Goal: Task Accomplishment & Management: Use online tool/utility

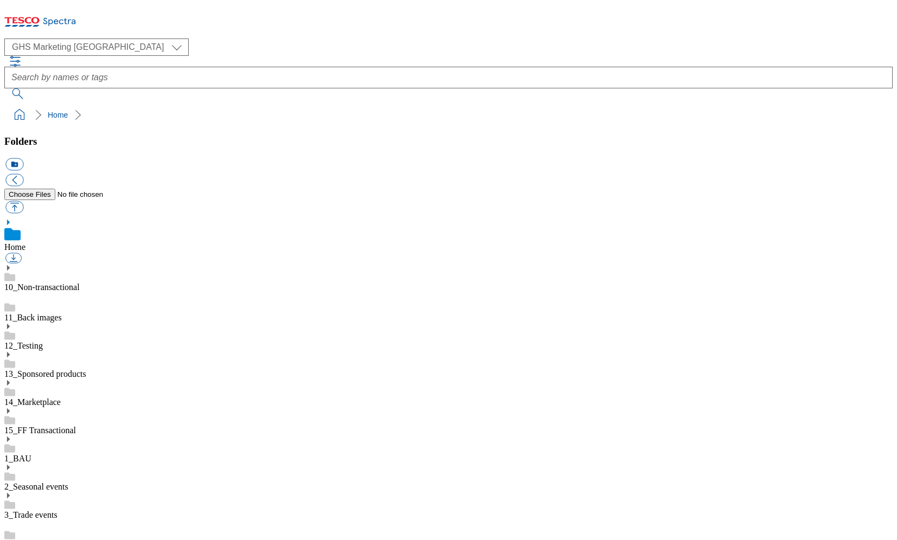
select select "flare-ghs-mktg"
click at [29, 435] on div "1_BAU" at bounding box center [448, 449] width 888 height 28
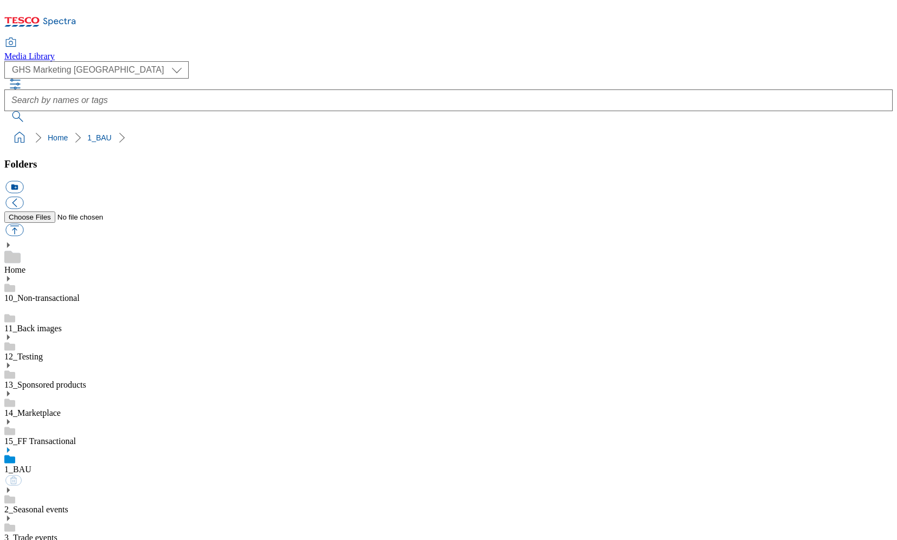
click at [10, 447] on use at bounding box center [8, 449] width 3 height 5
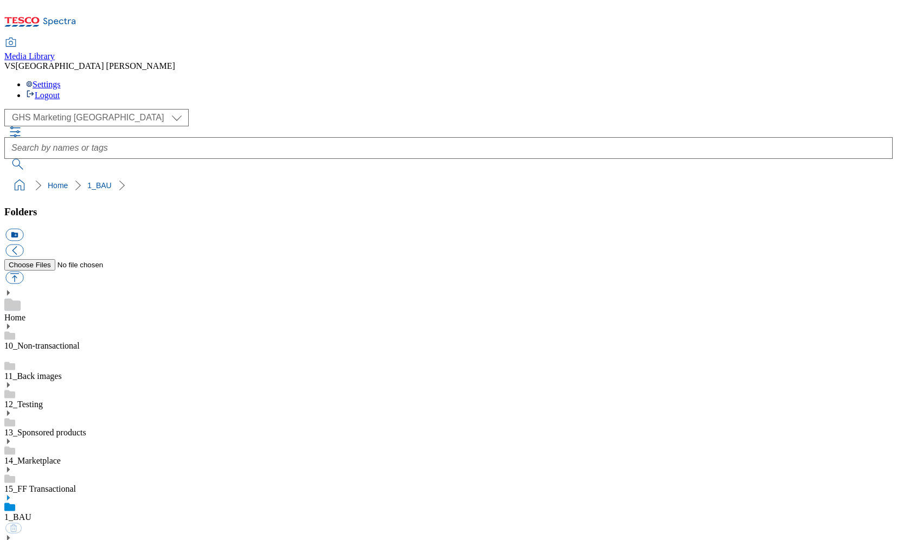
select select "flare-ghs-mktg"
click at [12, 494] on icon at bounding box center [8, 498] width 8 height 8
drag, startPoint x: 756, startPoint y: 21, endPoint x: 804, endPoint y: 29, distance: 48.9
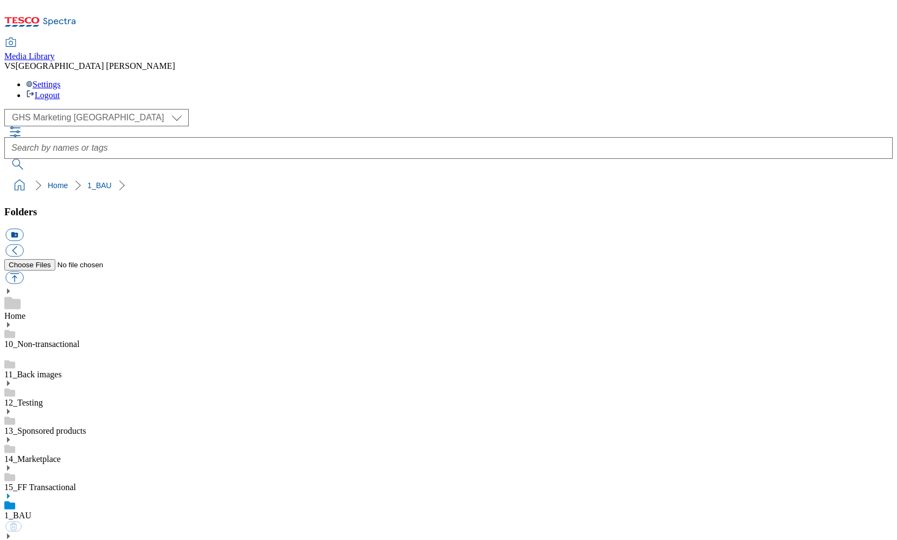
click at [812, 109] on div "( optional ) Clubcard Marketing Dotcom UK Emails FnF Stores GHS Marketing UK GH…" at bounding box center [448, 139] width 888 height 61
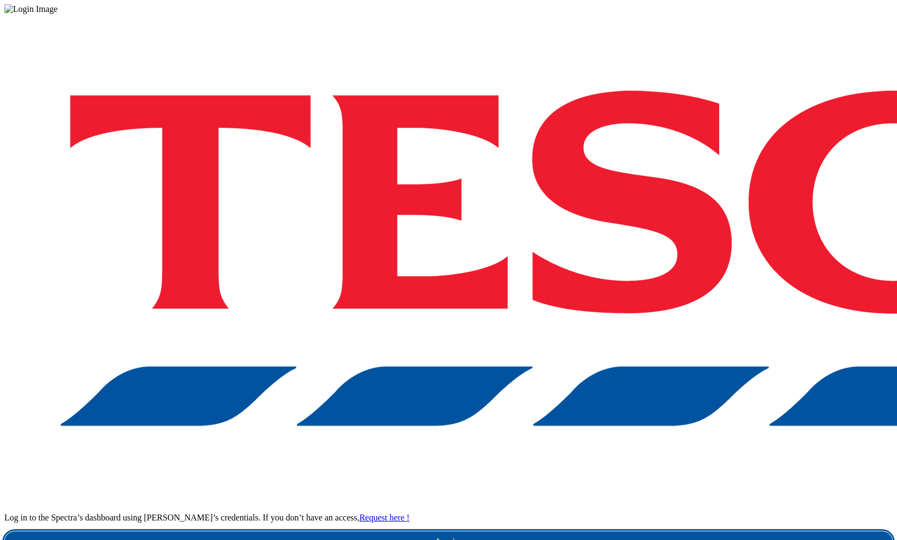
click at [675, 531] on link "Login" at bounding box center [448, 542] width 888 height 22
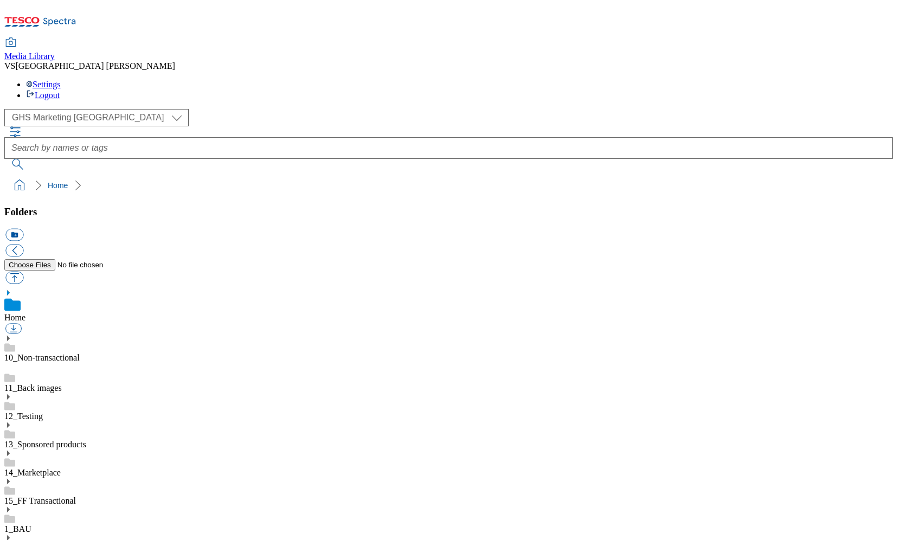
select select "flare-ghs-mktg"
click at [12, 506] on icon at bounding box center [8, 510] width 8 height 8
click at [10, 507] on use at bounding box center [8, 509] width 3 height 5
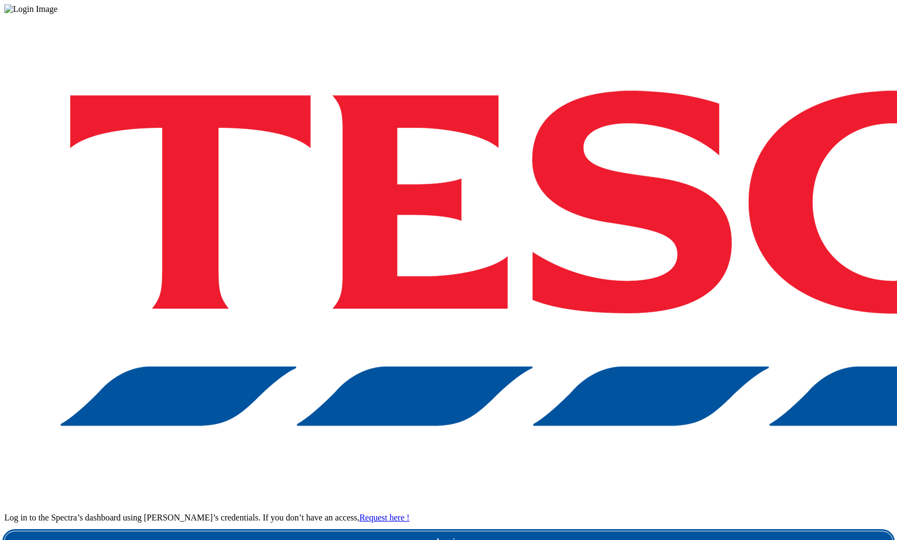
click at [673, 531] on link "Login" at bounding box center [448, 542] width 888 height 22
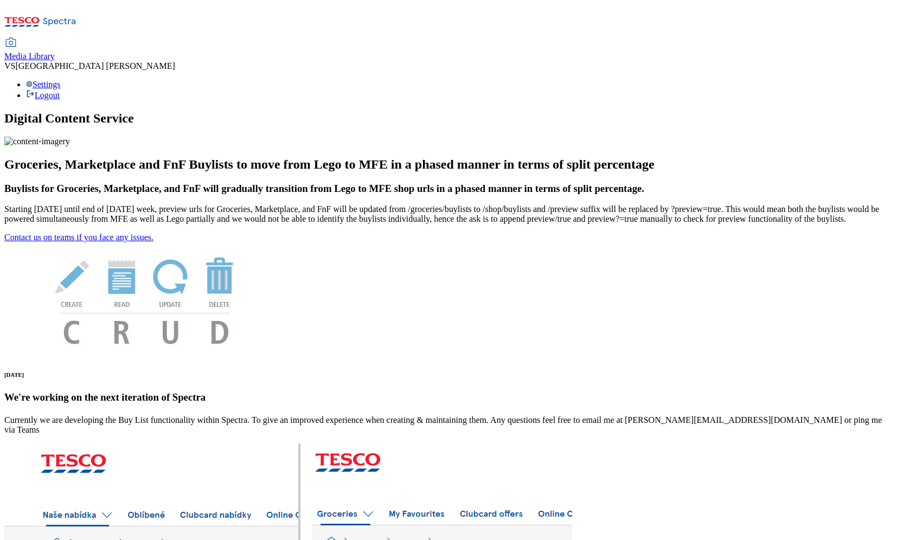
click at [55, 52] on div "Media Library" at bounding box center [29, 57] width 50 height 10
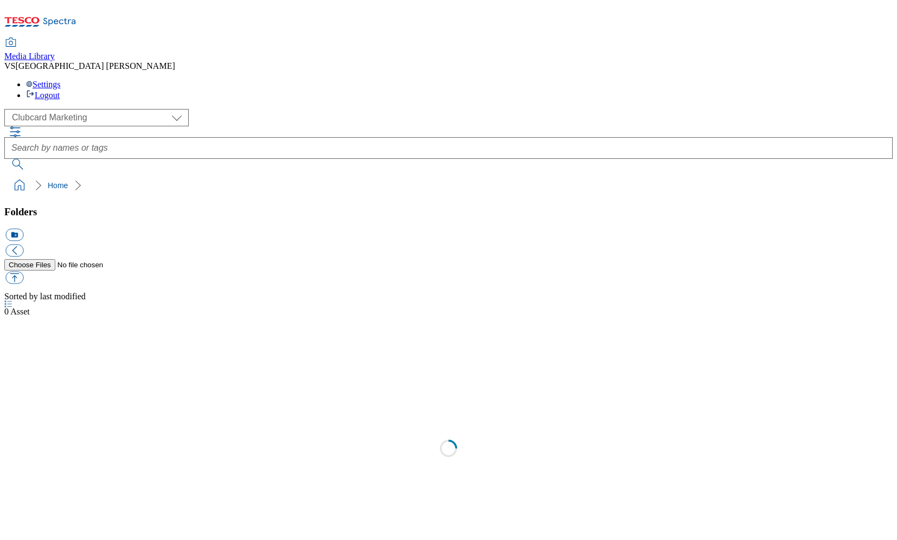
select select "flare-clubcard-mktg"
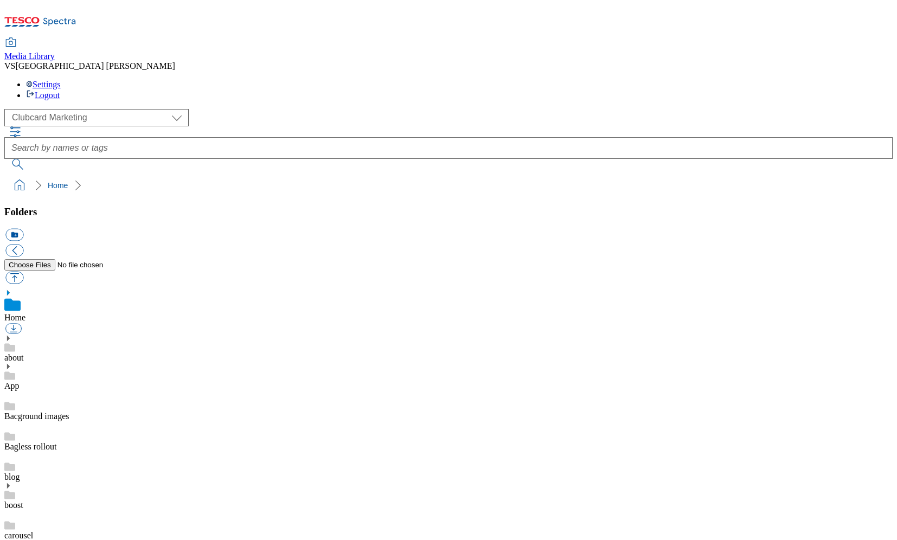
scroll to position [1, 0]
click at [565, 4] on div "Media Library VS [GEOGRAPHIC_DATA] [PERSON_NAME] Settings Logout" at bounding box center [448, 52] width 888 height 96
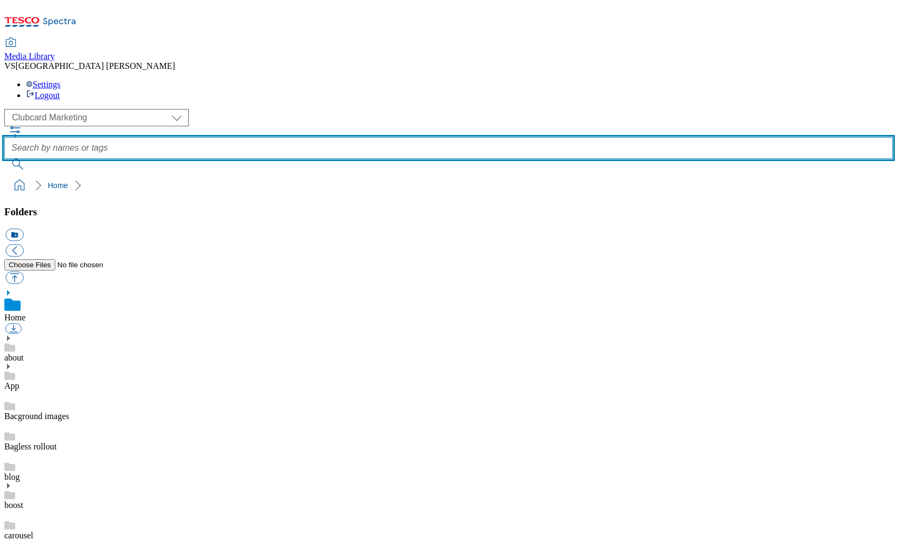
click at [339, 137] on input "text" at bounding box center [448, 148] width 888 height 22
type input "garden"
click at [33, 159] on button "submit" at bounding box center [18, 164] width 28 height 11
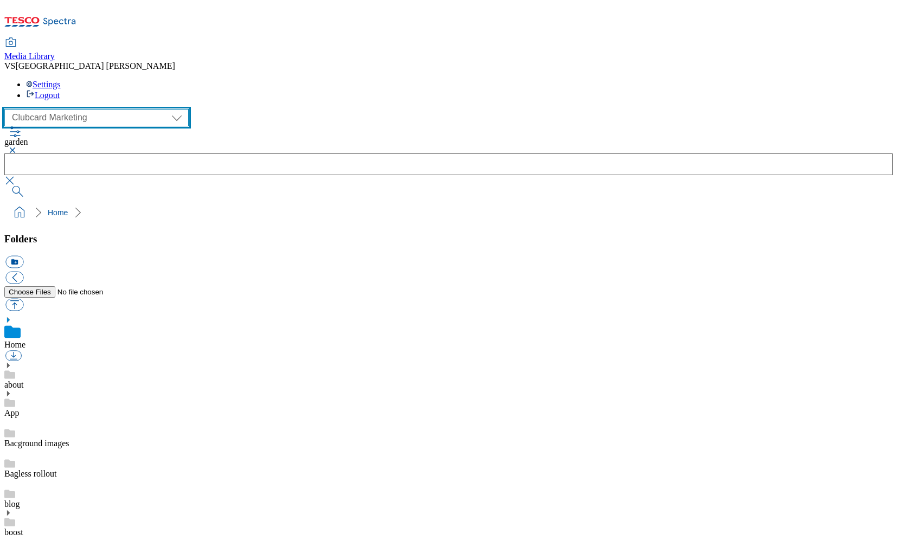
select select "flare-homepage"
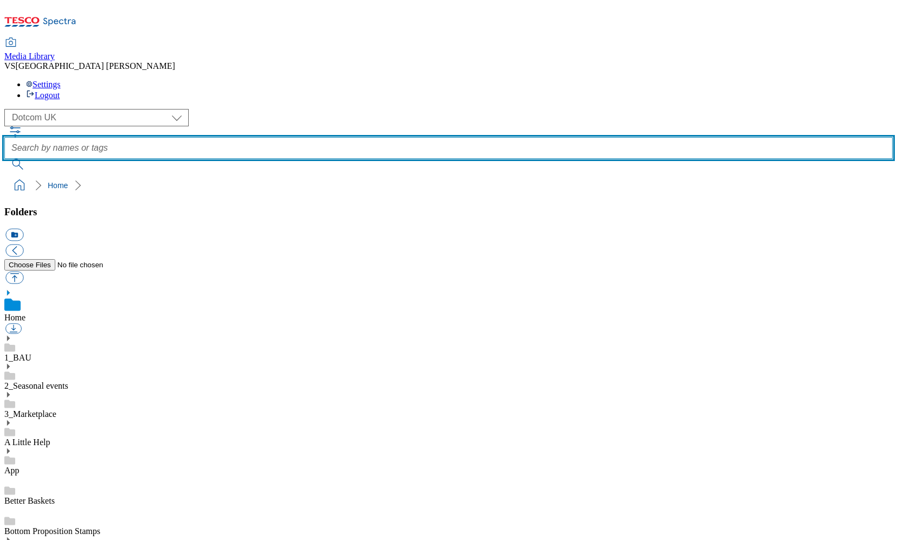
click at [348, 137] on input "text" at bounding box center [448, 148] width 888 height 22
type input "garden"
click at [33, 159] on button "submit" at bounding box center [18, 164] width 28 height 11
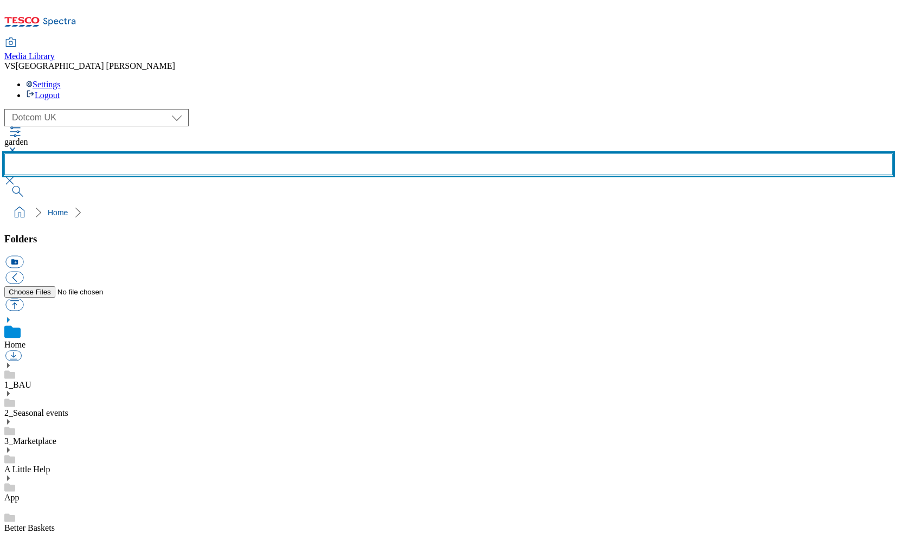
scroll to position [10, 0]
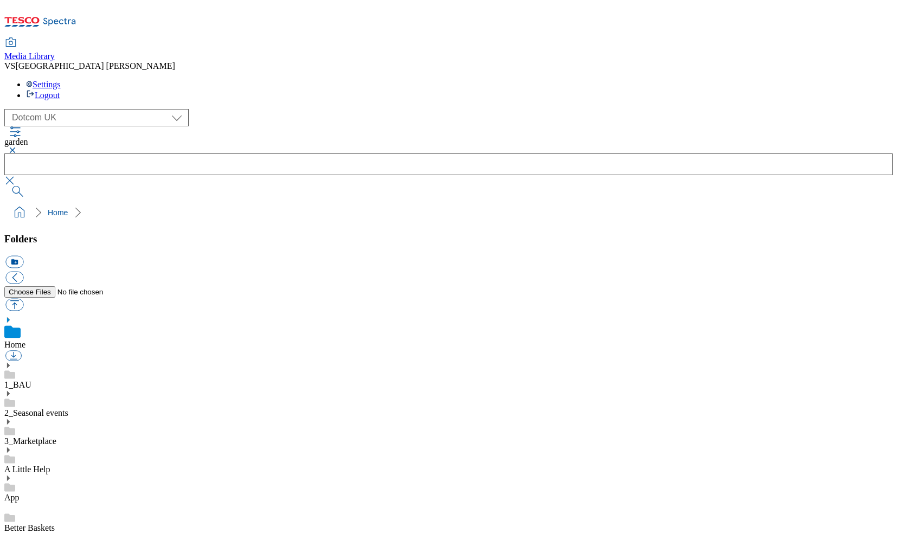
scroll to position [35, 0]
click at [12, 362] on icon at bounding box center [8, 366] width 8 height 8
click at [10, 421] on use at bounding box center [8, 423] width 3 height 5
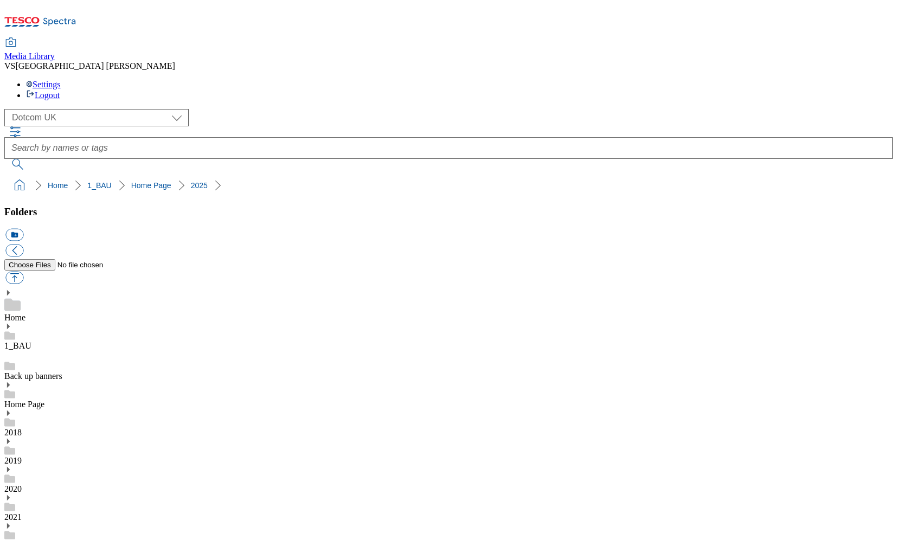
scroll to position [25, 0]
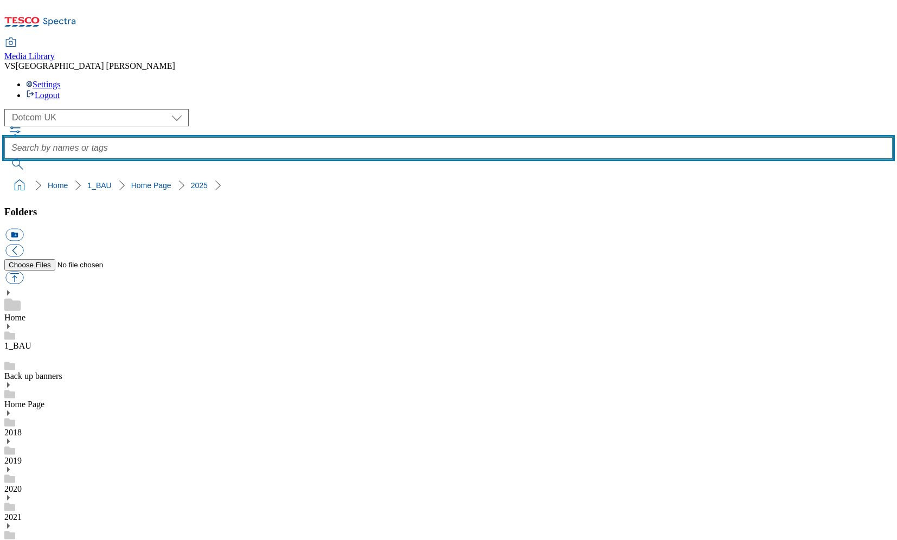
click at [362, 137] on input "text" at bounding box center [448, 148] width 888 height 22
type input "garden"
click at [33, 159] on button "submit" at bounding box center [18, 164] width 28 height 11
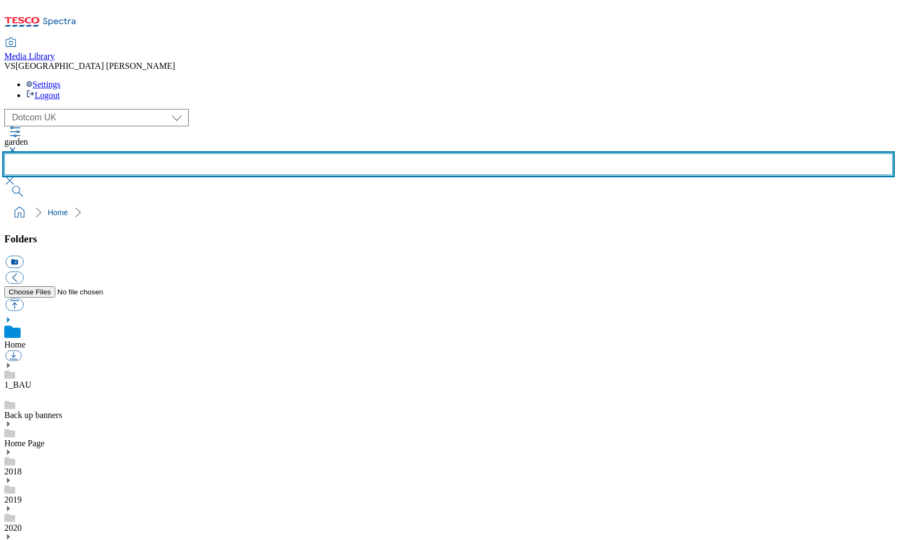
scroll to position [482, 0]
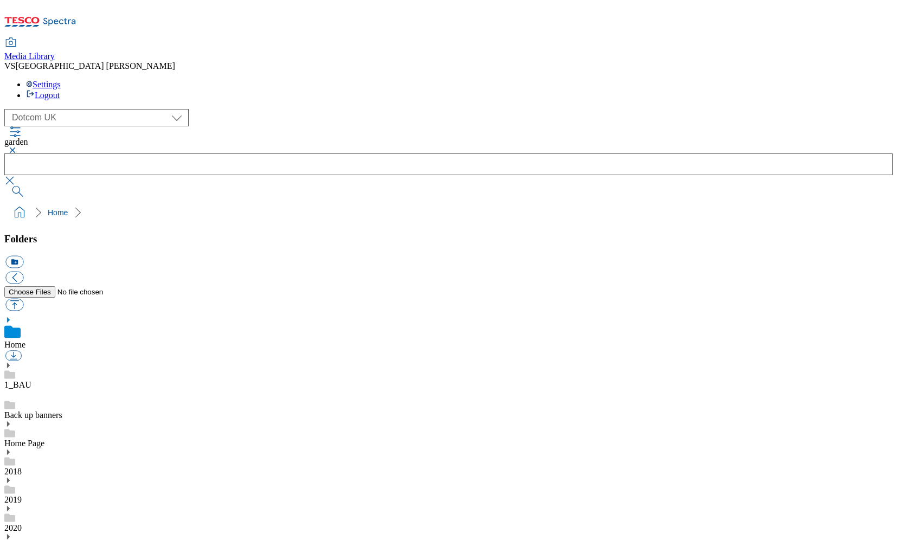
scroll to position [0, 0]
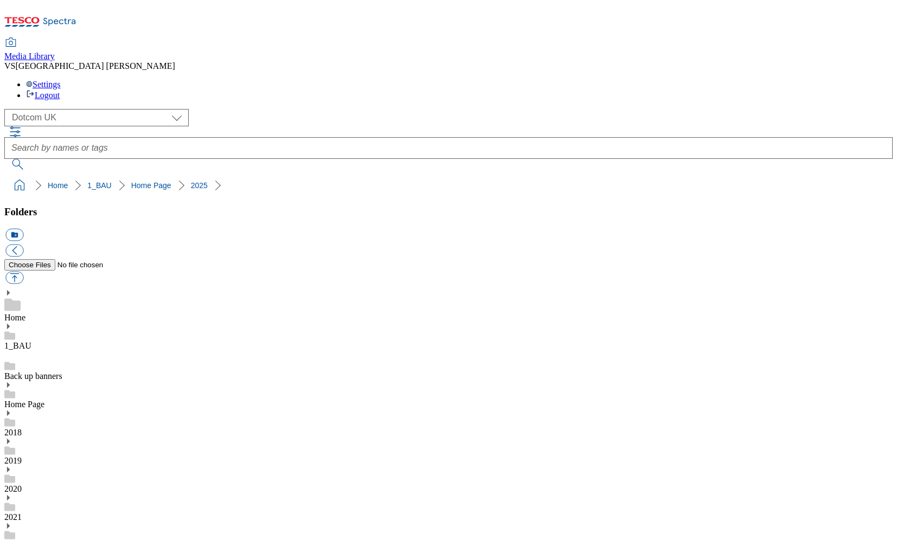
scroll to position [122, 0]
click at [23, 229] on button "icon_new_folder" at bounding box center [14, 235] width 18 height 12
type input "2528-Garden shop"
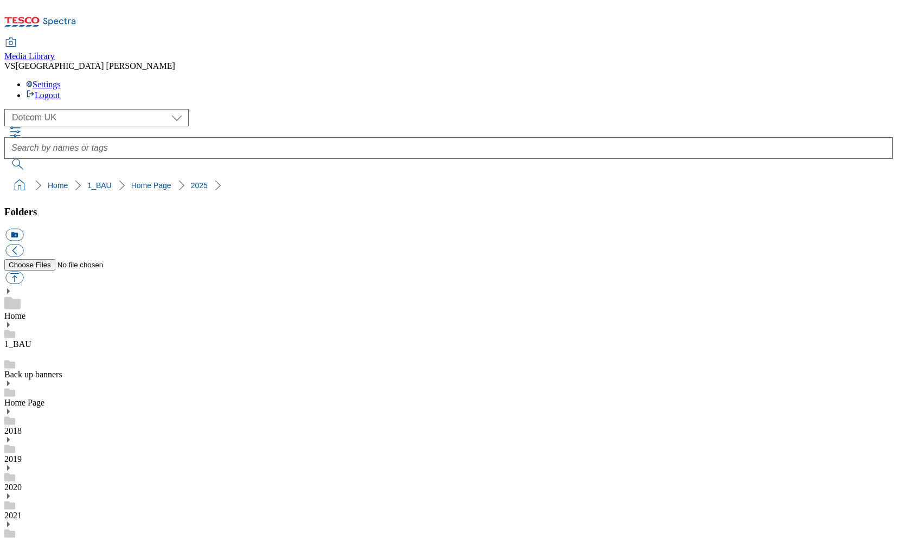
scroll to position [672, 0]
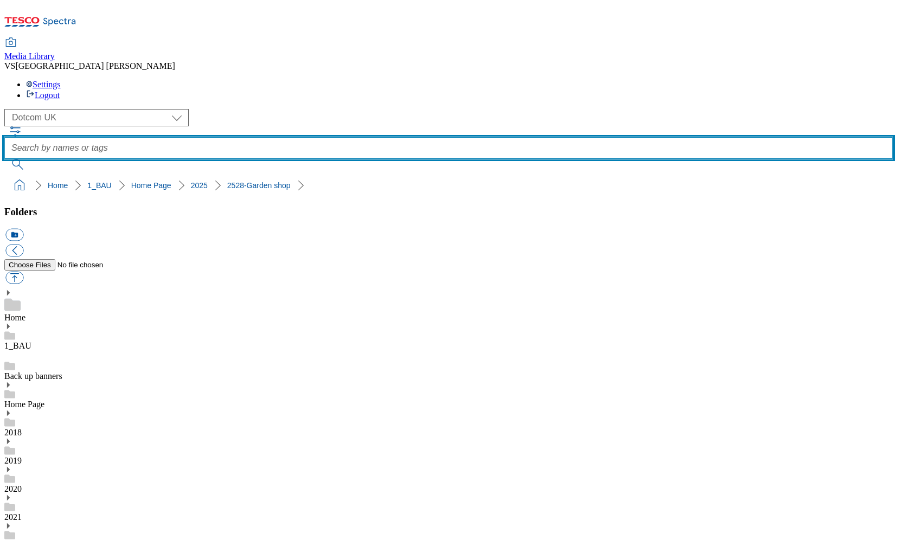
click at [322, 137] on input "text" at bounding box center [448, 148] width 888 height 22
type input "garden shop"
click at [33, 159] on button "submit" at bounding box center [18, 164] width 28 height 11
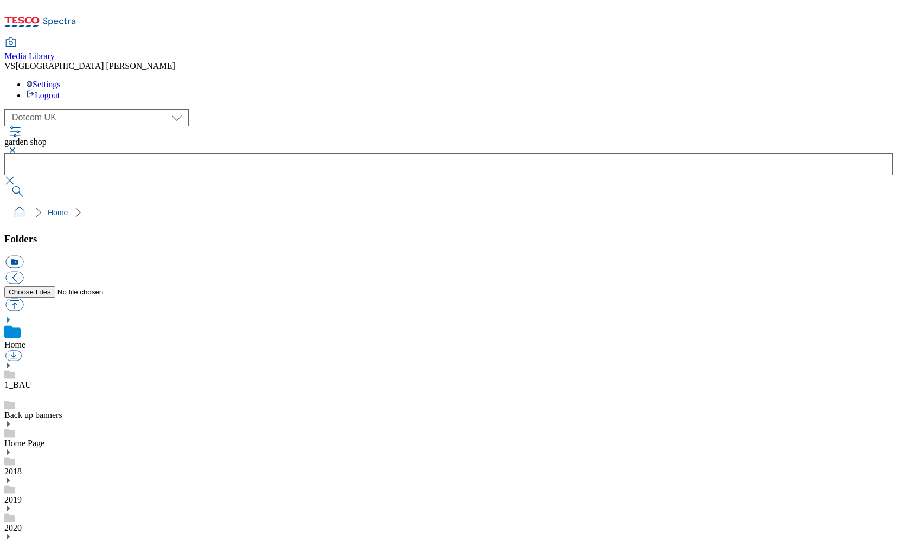
scroll to position [0, 0]
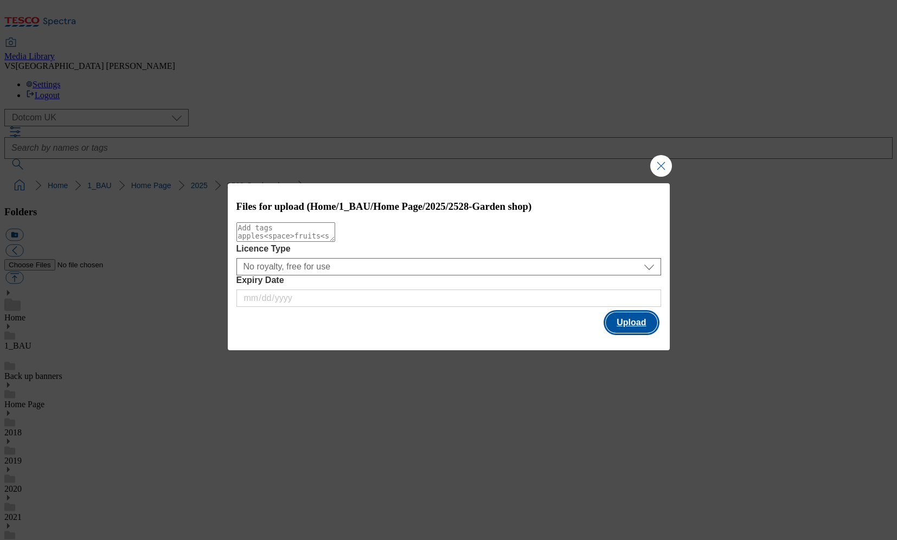
click at [624, 333] on button "Upload" at bounding box center [631, 322] width 51 height 21
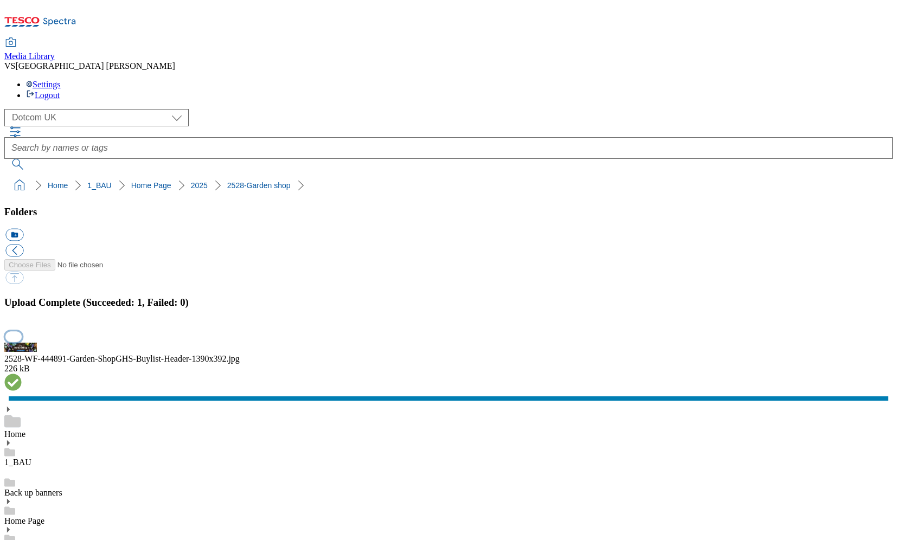
click at [22, 331] on button "button" at bounding box center [13, 336] width 16 height 10
